Goal: Transaction & Acquisition: Book appointment/travel/reservation

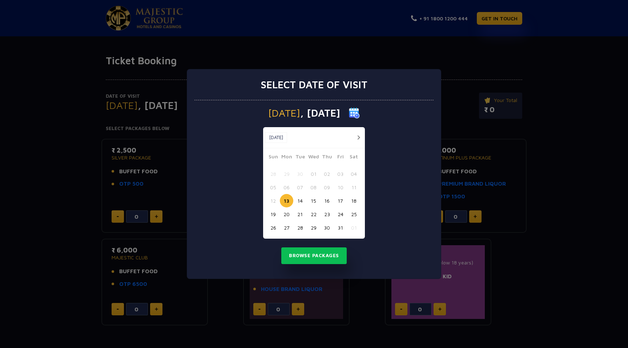
click at [486, 59] on div "Select date of visit [DATE] [DATE] [DATE] Sun Mon Tue Wed Thu Fri Sat 28 29 30 …" at bounding box center [314, 174] width 628 height 348
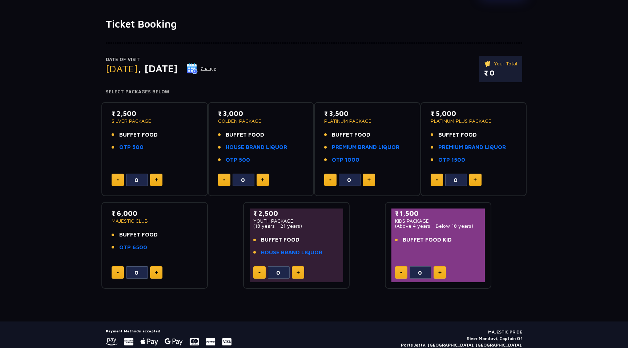
scroll to position [37, 0]
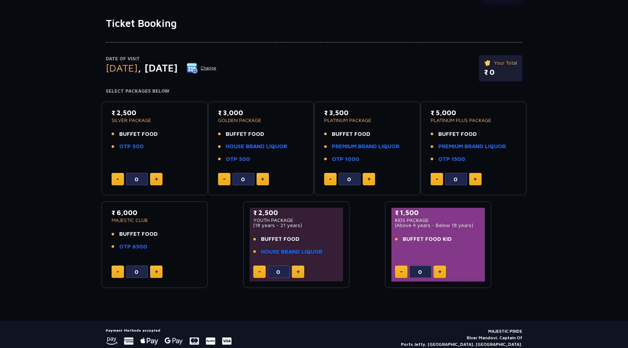
drag, startPoint x: 393, startPoint y: 219, endPoint x: 441, endPoint y: 222, distance: 48.1
click at [441, 222] on div "₹ 1,500 KIDS PACKAGE (Above 4 years - Below 18 years) BUFFET FOOD KID 0" at bounding box center [438, 245] width 93 height 74
drag, startPoint x: 411, startPoint y: 224, endPoint x: 428, endPoint y: 224, distance: 17.1
click at [429, 224] on p "(Above 4 years - Below 18 years)" at bounding box center [438, 225] width 86 height 5
click at [413, 224] on p "(Above 4 years - Below 18 years)" at bounding box center [438, 225] width 86 height 5
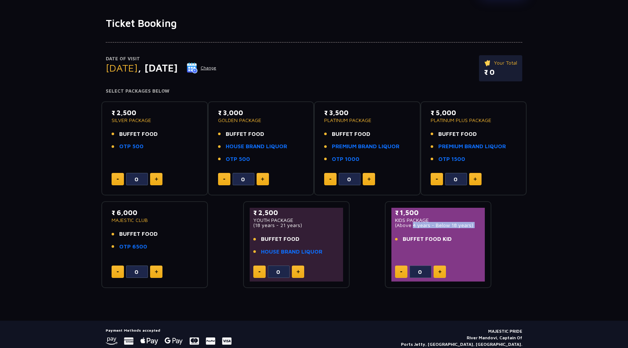
drag, startPoint x: 411, startPoint y: 224, endPoint x: 481, endPoint y: 236, distance: 70.8
click at [481, 236] on div "₹ 1,500 KIDS PACKAGE (Above 4 years - Below 18 years) BUFFET FOOD KID 0" at bounding box center [438, 245] width 93 height 74
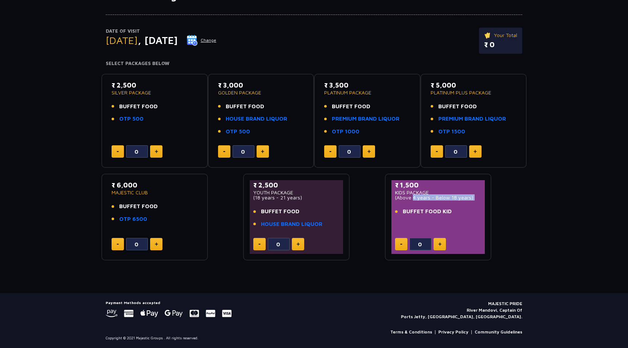
click at [421, 196] on p "(Above 4 years - Below 18 years)" at bounding box center [438, 197] width 86 height 5
drag, startPoint x: 409, startPoint y: 195, endPoint x: 473, endPoint y: 202, distance: 65.1
click at [473, 202] on div "₹ 1,500 KIDS PACKAGE (Above 4 years - Below 18 years) BUFFET FOOD KID" at bounding box center [438, 200] width 86 height 40
drag, startPoint x: 116, startPoint y: 105, endPoint x: 157, endPoint y: 105, distance: 41.1
click at [157, 105] on li "BUFFET FOOD" at bounding box center [155, 107] width 86 height 8
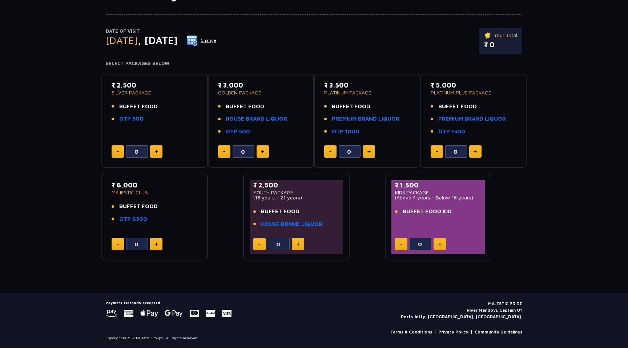
drag, startPoint x: 432, startPoint y: 91, endPoint x: 498, endPoint y: 93, distance: 66.6
click at [498, 93] on p "PLATINUM PLUS PACKAGE" at bounding box center [474, 92] width 86 height 5
drag, startPoint x: 327, startPoint y: 88, endPoint x: 410, endPoint y: 88, distance: 83.3
click at [410, 88] on div "₹ 3,500 PLATINUM PACKAGE BUFFET FOOD PREMIUM BRAND LIQUOR OTP 1000 0" at bounding box center [367, 120] width 93 height 81
drag, startPoint x: 325, startPoint y: 105, endPoint x: 388, endPoint y: 107, distance: 62.9
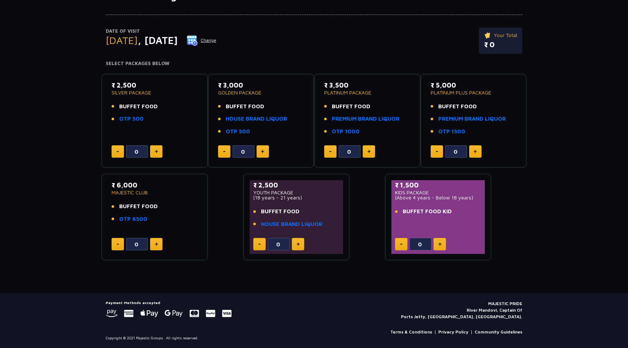
click at [388, 107] on li "BUFFET FOOD" at bounding box center [367, 107] width 86 height 8
drag, startPoint x: 119, startPoint y: 105, endPoint x: 144, endPoint y: 111, distance: 26.4
click at [144, 111] on ul "BUFFET FOOD OTP 500" at bounding box center [155, 113] width 86 height 21
click at [59, 139] on div "Date of Visit [DATE] Change Your Total ₹ 0 Select Packages Below ₹ 2,500 SILVER…" at bounding box center [314, 131] width 628 height 259
drag, startPoint x: 117, startPoint y: 109, endPoint x: 167, endPoint y: 111, distance: 50.2
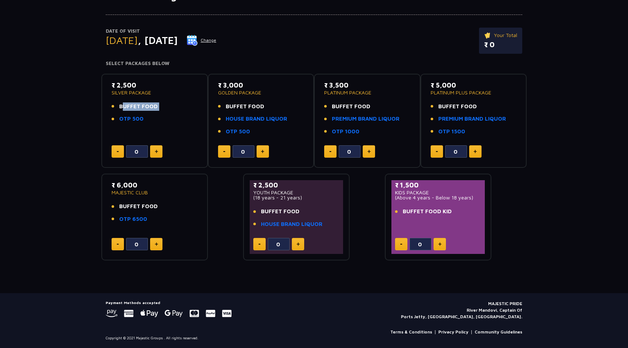
click at [167, 111] on ul "BUFFET FOOD OTP 500" at bounding box center [155, 113] width 86 height 21
drag, startPoint x: 216, startPoint y: 83, endPoint x: 370, endPoint y: 138, distance: 163.5
click at [370, 138] on div "₹ 2,500 SILVER PACKAGE BUFFET FOOD OTP 500 0 ₹ 3,000 GOLDEN PACKAGE BUFFET FOOD…" at bounding box center [313, 164] width 425 height 193
click at [527, 135] on div "Date of Visit [DATE] Change Your Total ₹ 0 Select Packages Below ₹ 2,500 SILVER…" at bounding box center [314, 131] width 628 height 259
drag, startPoint x: 105, startPoint y: 84, endPoint x: 146, endPoint y: 84, distance: 41.4
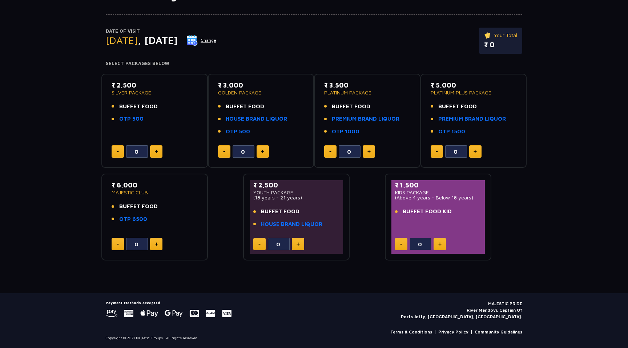
click at [146, 84] on div "₹ 2,500 SILVER PACKAGE BUFFET FOOD OTP 500 0" at bounding box center [154, 121] width 107 height 95
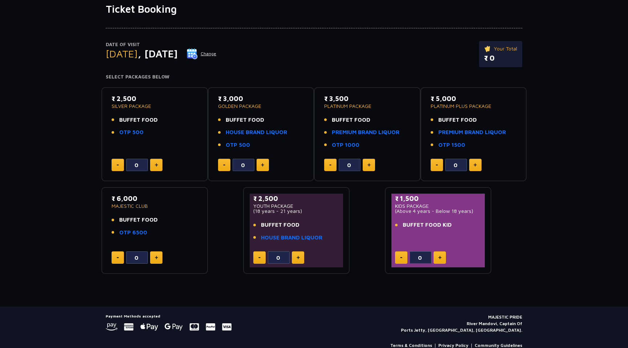
scroll to position [47, 0]
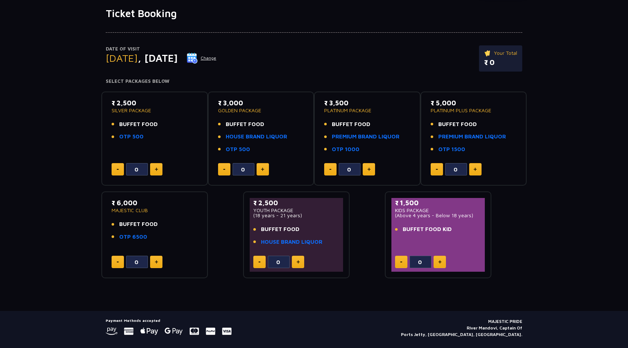
click at [111, 96] on div "₹ 2,500 SILVER PACKAGE BUFFET FOOD OTP 500 0" at bounding box center [154, 139] width 107 height 95
drag, startPoint x: 114, startPoint y: 99, endPoint x: 151, endPoint y: 100, distance: 37.1
click at [151, 100] on p "₹ 2,500" at bounding box center [155, 103] width 86 height 10
click at [160, 171] on button at bounding box center [156, 169] width 12 height 12
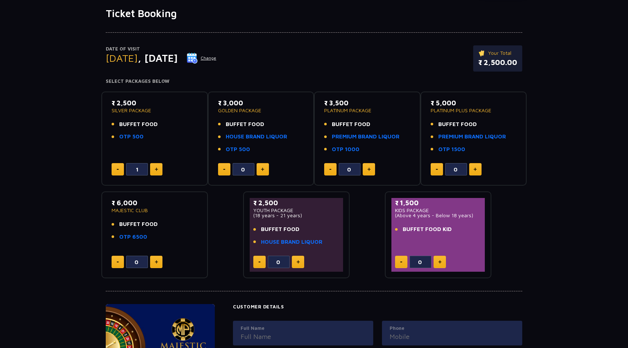
click at [160, 171] on button at bounding box center [156, 169] width 12 height 12
type input "2"
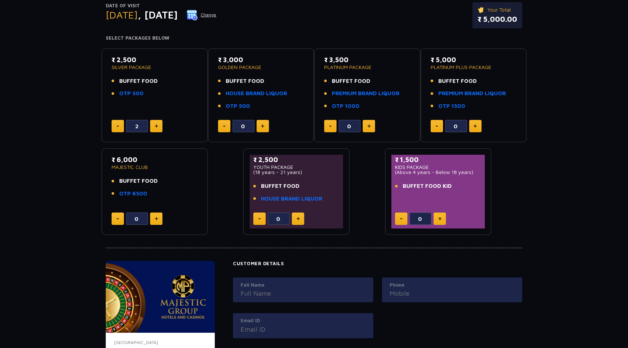
scroll to position [0, 0]
